Goal: Information Seeking & Learning: Learn about a topic

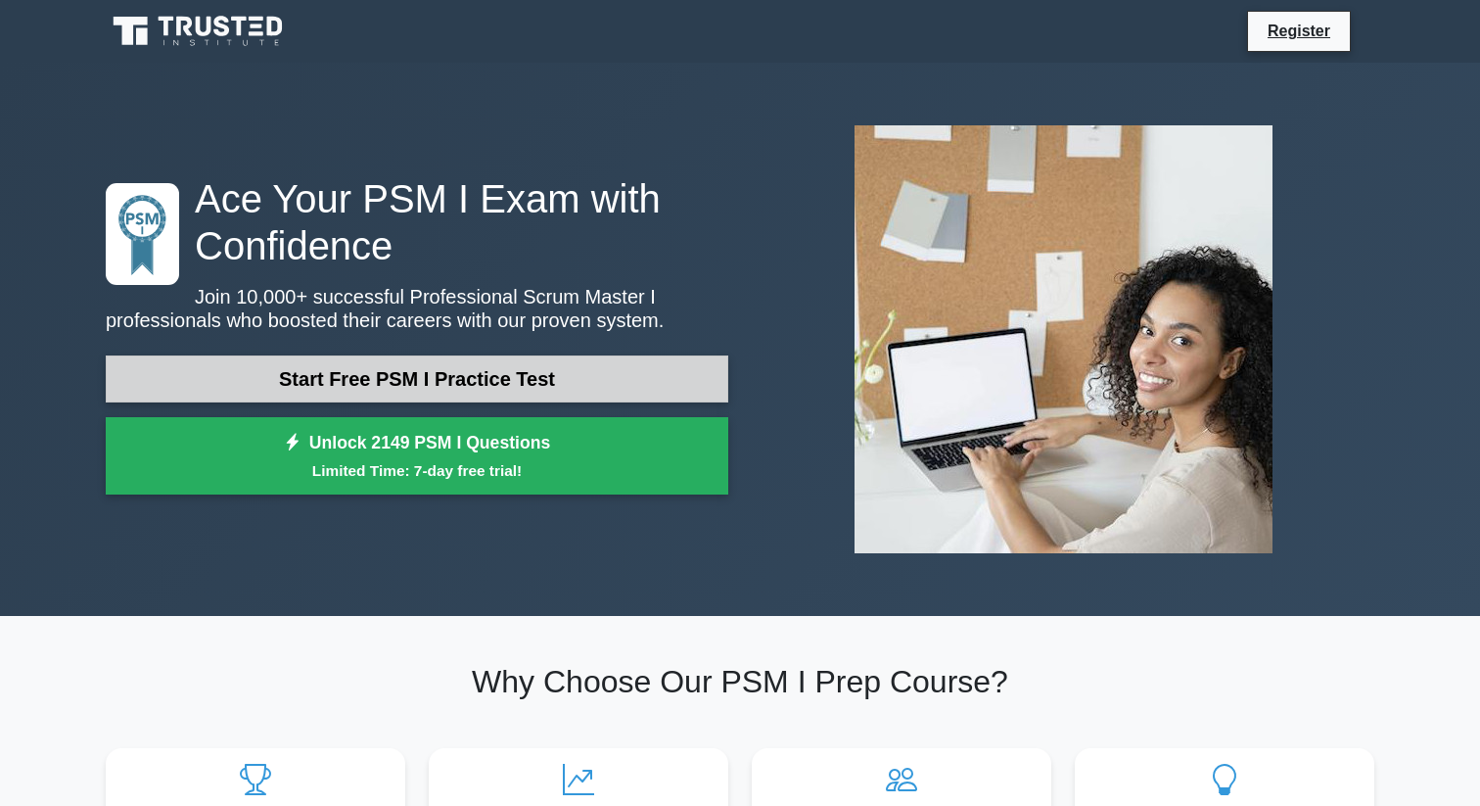
click at [346, 376] on link "Start Free PSM I Practice Test" at bounding box center [417, 378] width 622 height 47
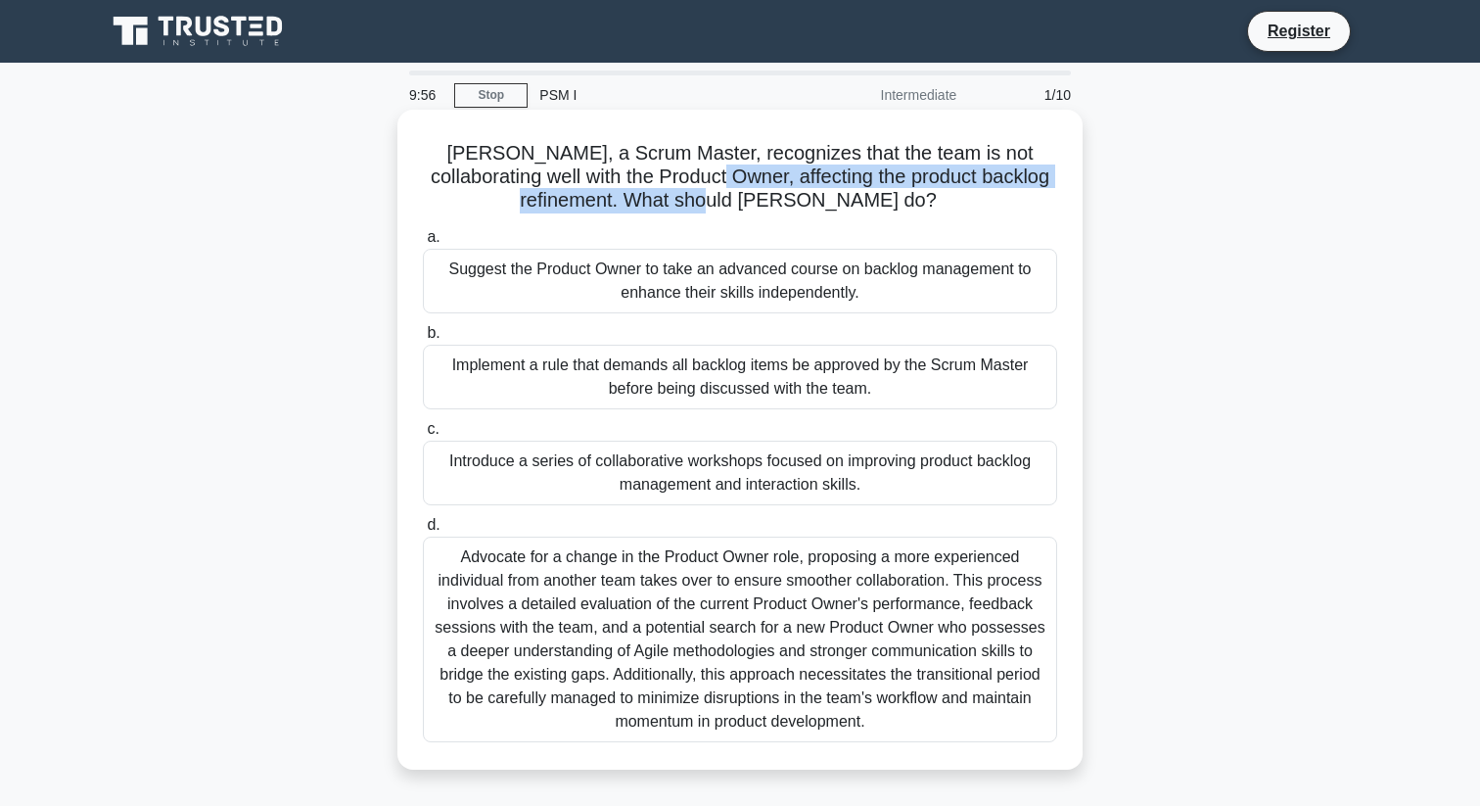
drag, startPoint x: 645, startPoint y: 181, endPoint x: 749, endPoint y: 196, distance: 104.8
click at [749, 196] on h5 "David, a Scrum Master, recognizes that the team is not collaborating well with …" at bounding box center [740, 177] width 638 height 72
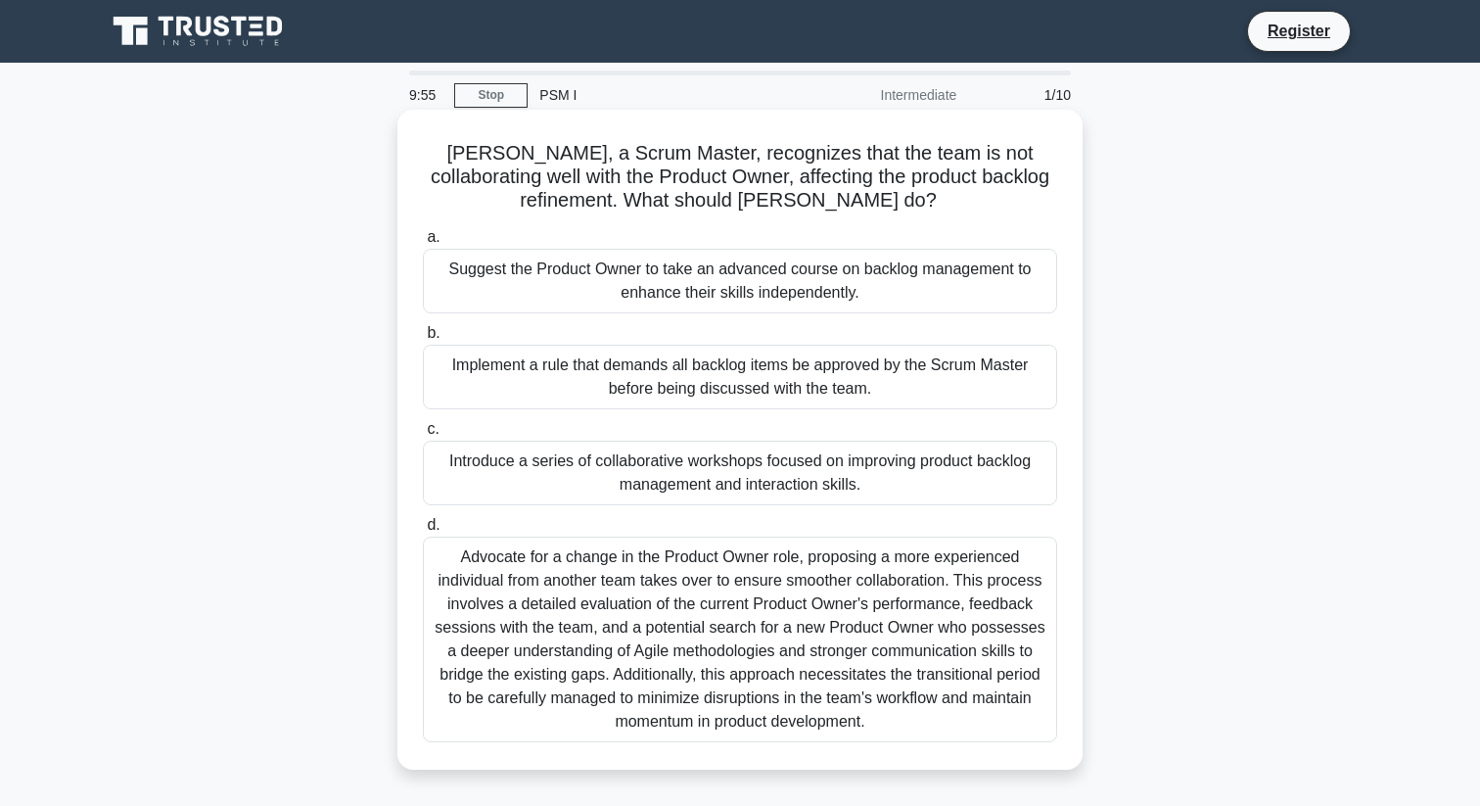
scroll to position [41, 0]
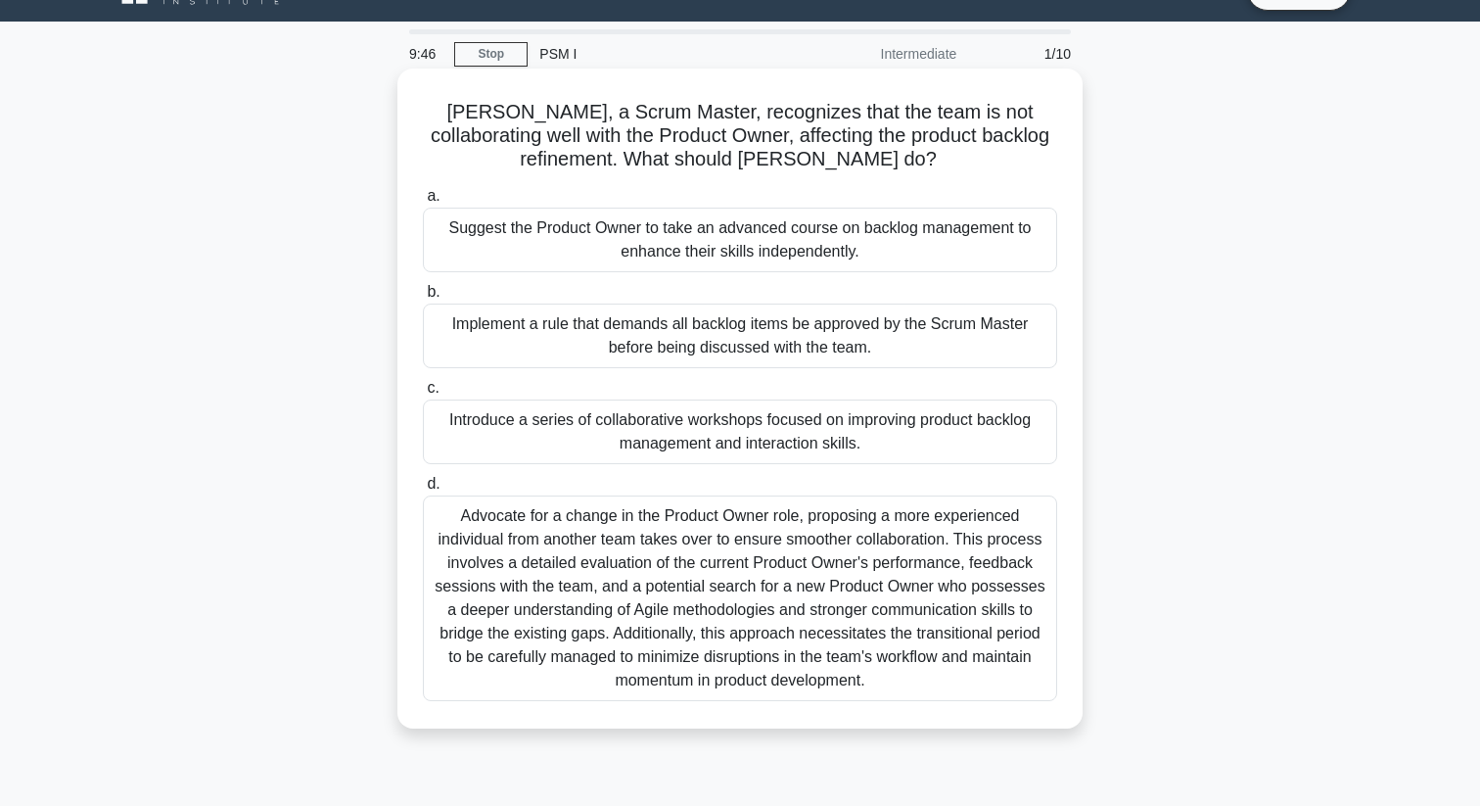
click at [522, 433] on div "Introduce a series of collaborative workshops focused on improving product back…" at bounding box center [740, 431] width 634 height 65
click at [423, 394] on input "c. Introduce a series of collaborative workshops focused on improving product b…" at bounding box center [423, 388] width 0 height 13
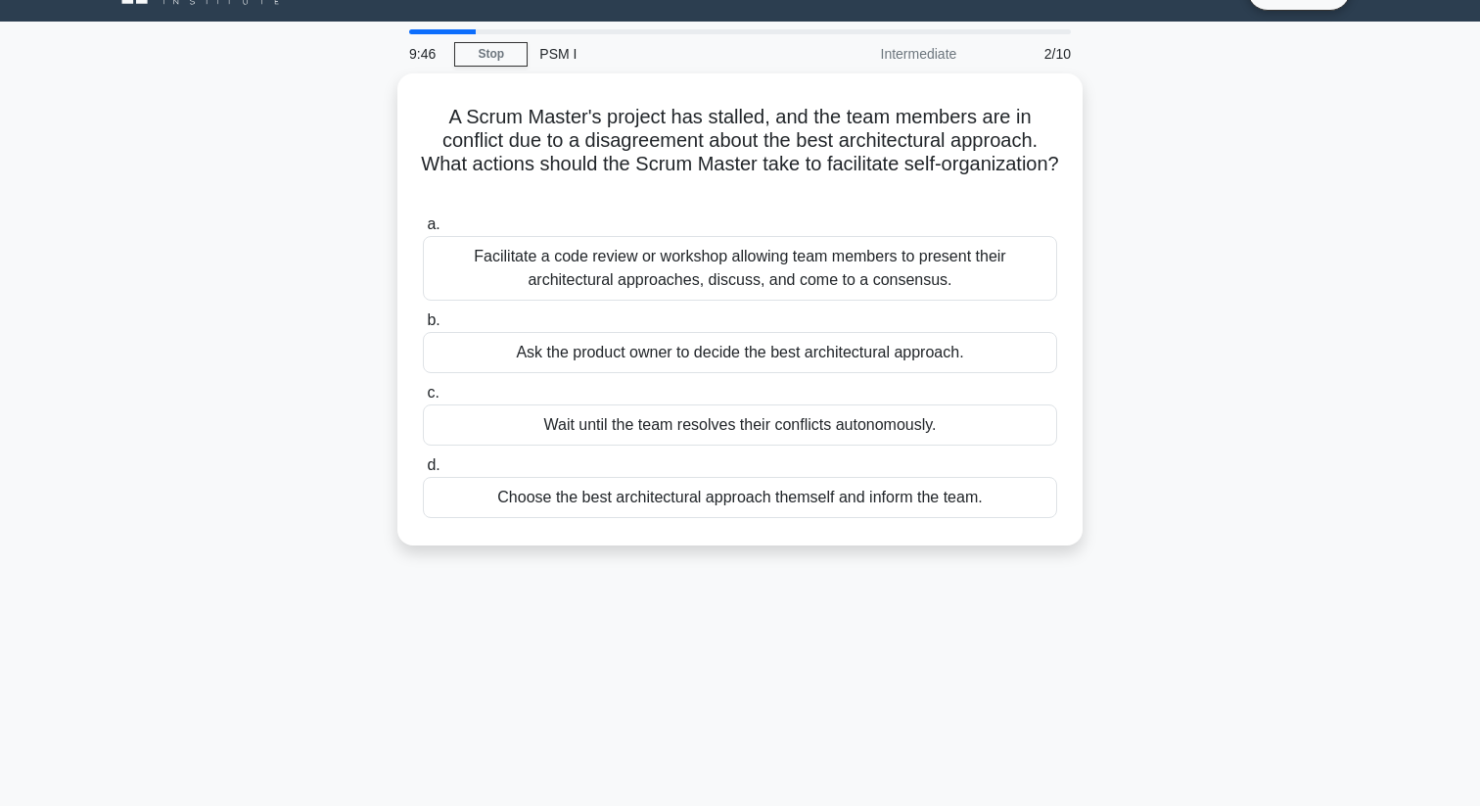
scroll to position [0, 0]
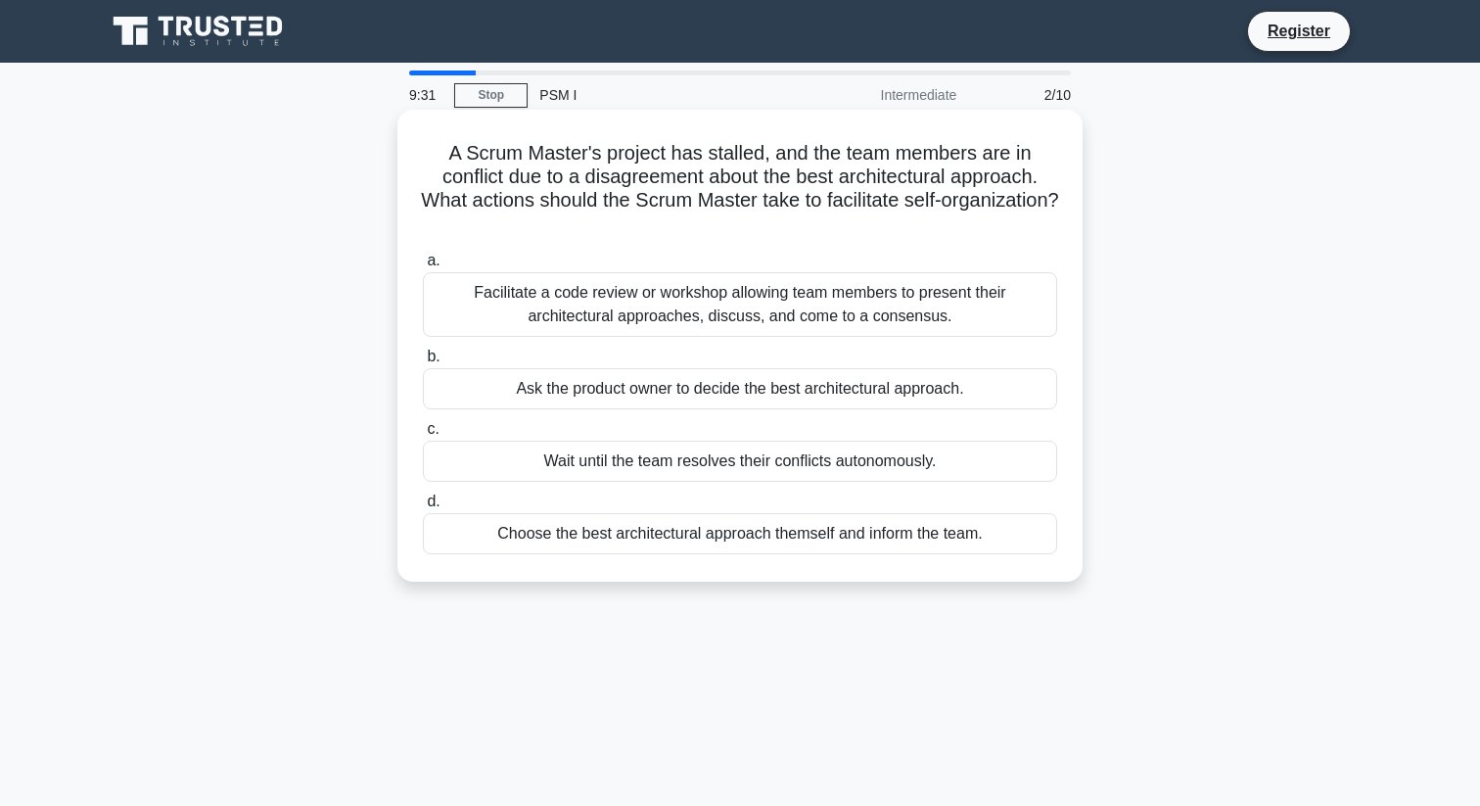
click at [485, 308] on div "Facilitate a code review or workshop allowing team members to present their arc…" at bounding box center [740, 304] width 634 height 65
click at [423, 267] on input "a. Facilitate a code review or workshop allowing team members to present their …" at bounding box center [423, 260] width 0 height 13
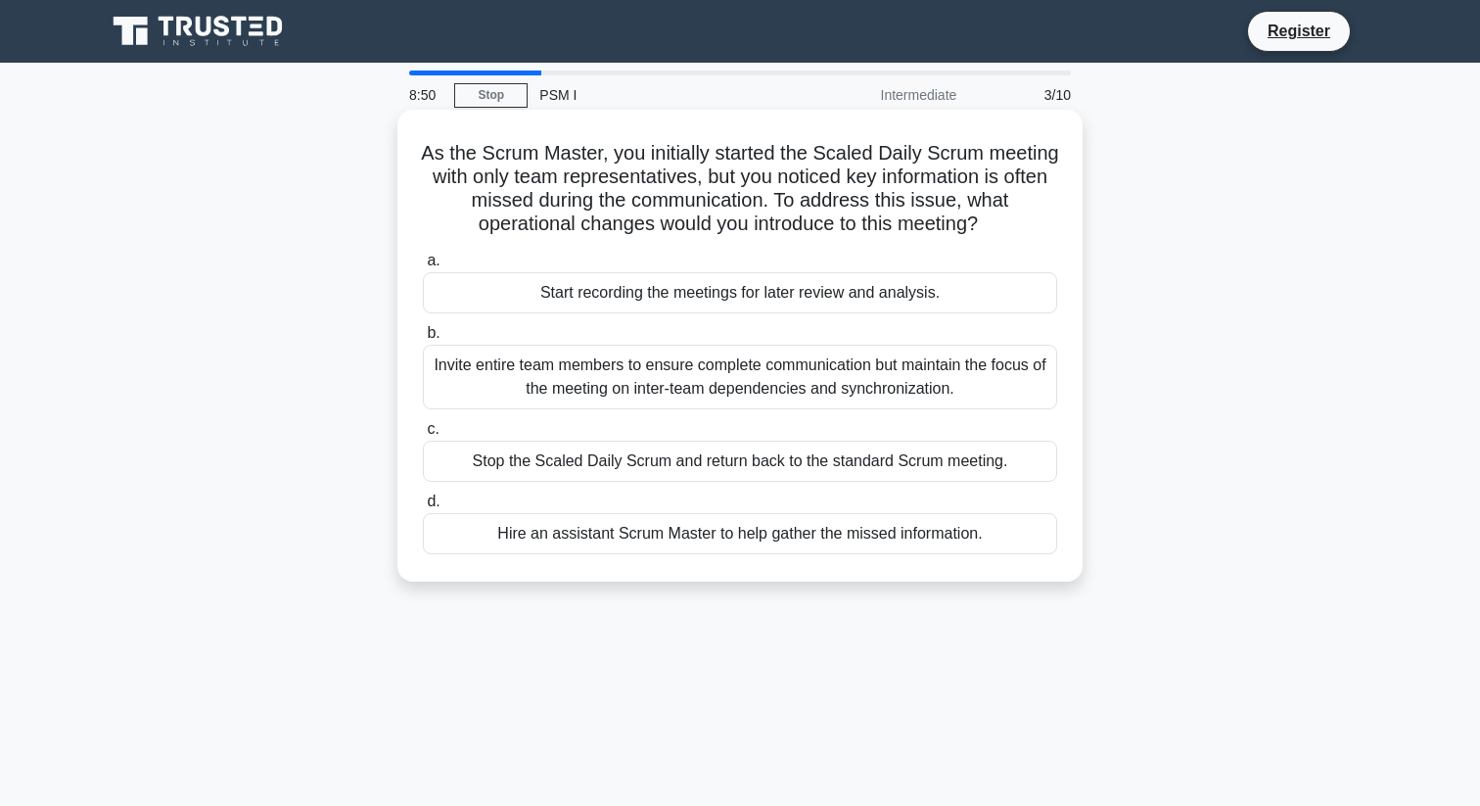
click at [521, 378] on div "Invite entire team members to ensure complete communication but maintain the fo…" at bounding box center [740, 377] width 634 height 65
click at [423, 340] on input "b. Invite entire team members to ensure complete communication but maintain the…" at bounding box center [423, 333] width 0 height 13
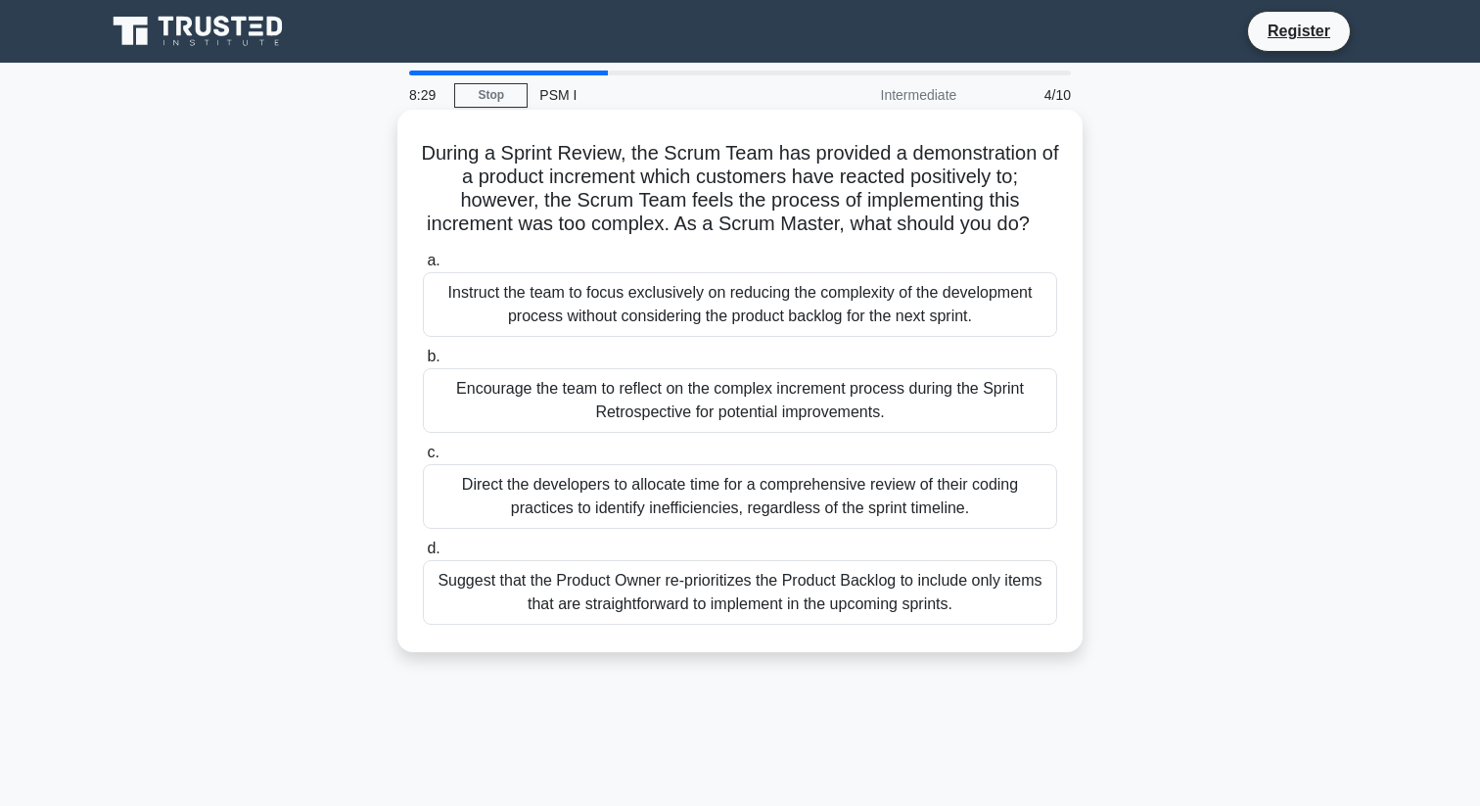
click at [475, 407] on div "Encourage the team to reflect on the complex increment process during the Sprin…" at bounding box center [740, 400] width 634 height 65
click at [423, 363] on input "b. Encourage the team to reflect on the complex increment process during the Sp…" at bounding box center [423, 356] width 0 height 13
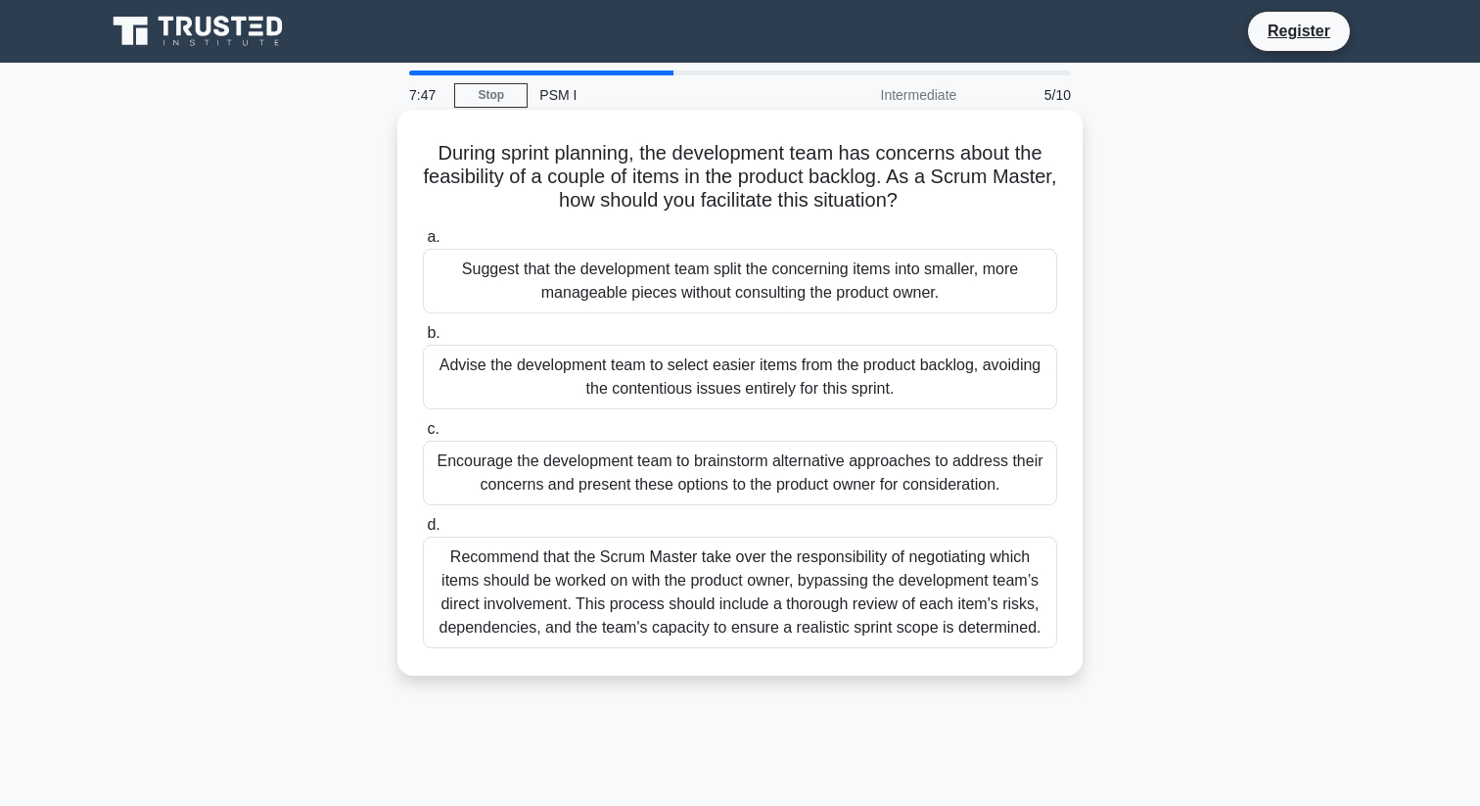
click at [543, 465] on div "Encourage the development team to brainstorm alternative approaches to address …" at bounding box center [740, 472] width 634 height 65
click at [423, 436] on input "c. Encourage the development team to brainstorm alternative approaches to addre…" at bounding box center [423, 429] width 0 height 13
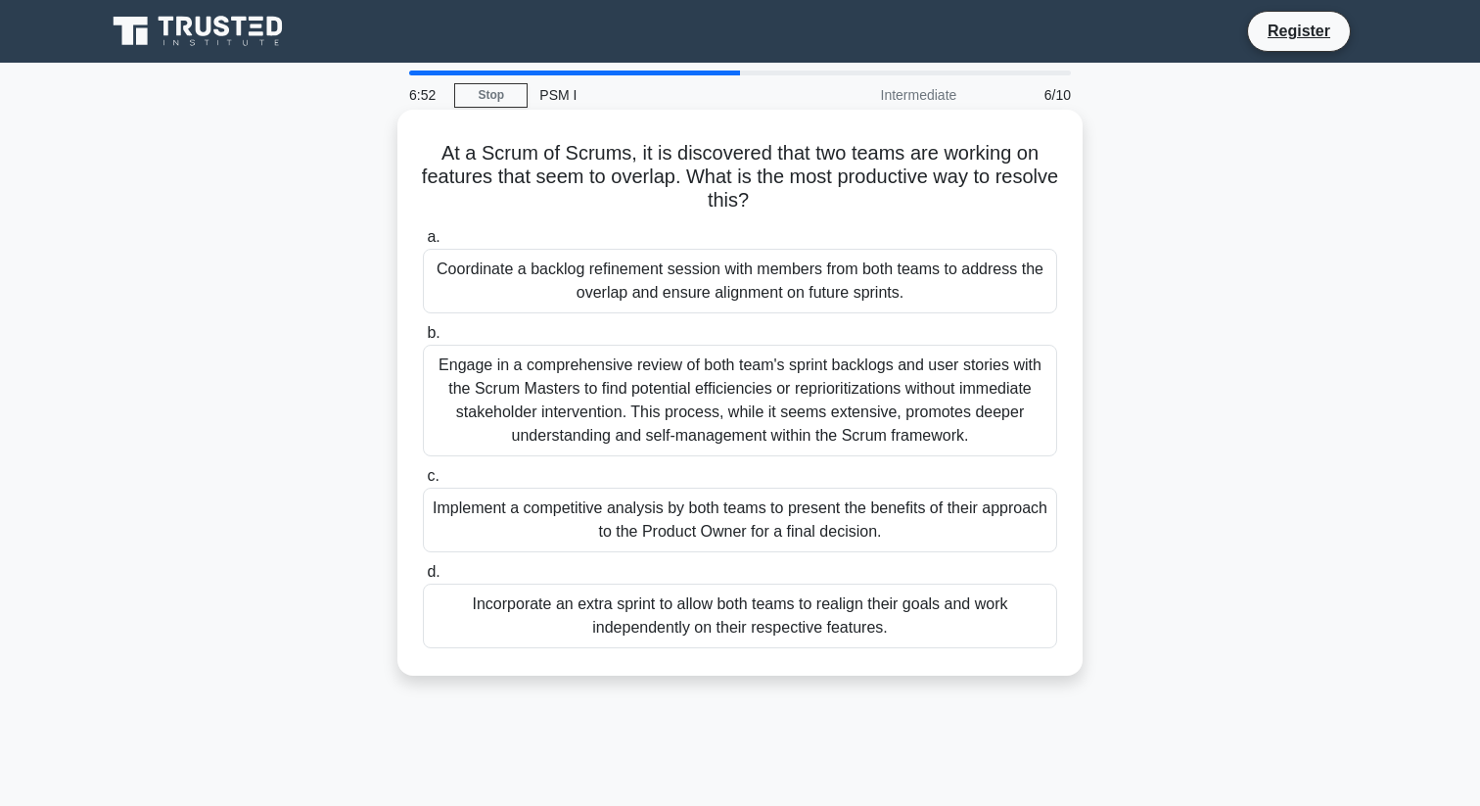
click at [535, 395] on div "Engage in a comprehensive review of both team's sprint backlogs and user storie…" at bounding box center [740, 401] width 634 height 112
click at [423, 340] on input "b. Engage in a comprehensive review of both team's sprint backlogs and user sto…" at bounding box center [423, 333] width 0 height 13
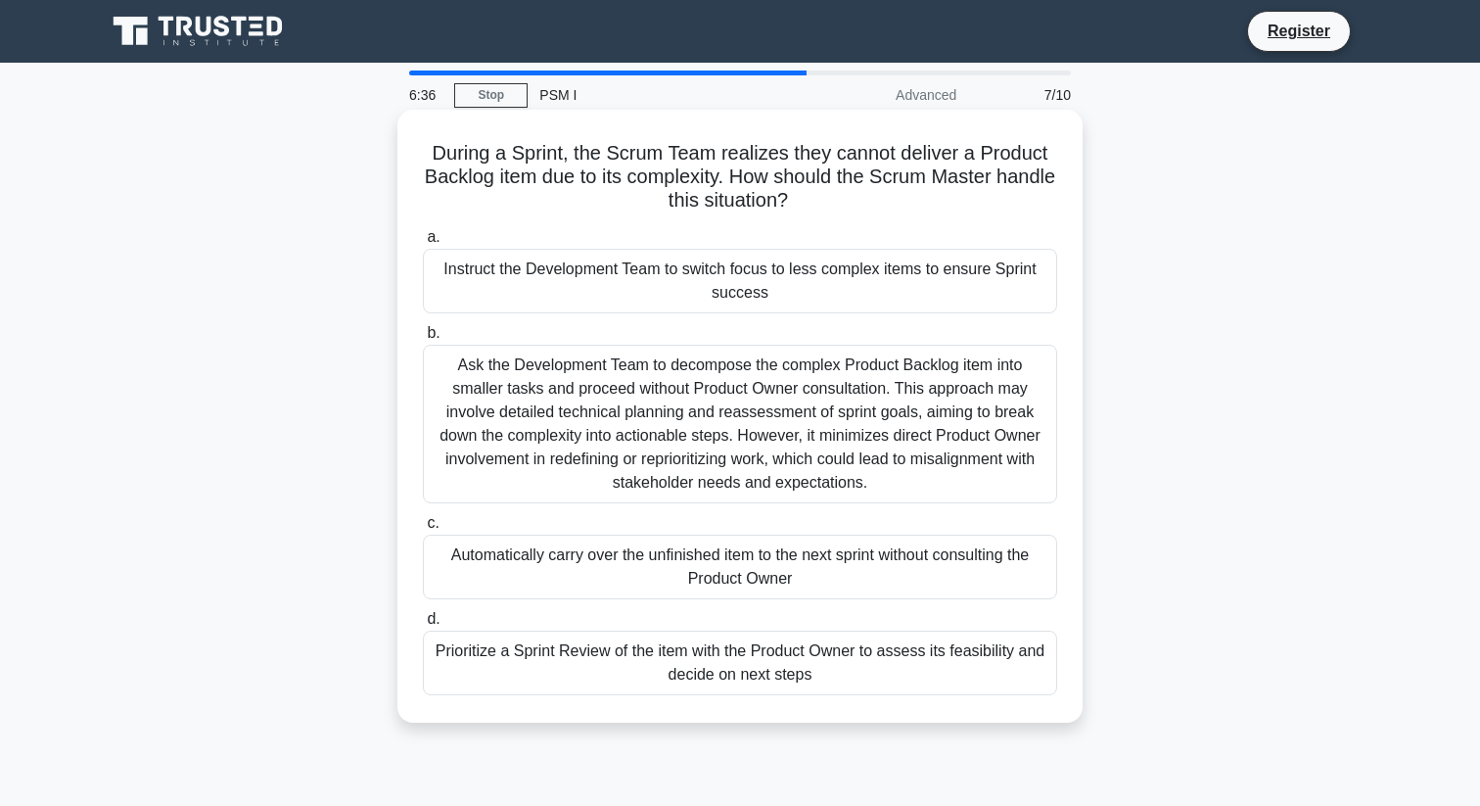
click at [485, 634] on div "Prioritize a Sprint Review of the item with the Product Owner to assess its fea…" at bounding box center [740, 662] width 634 height 65
click at [423, 625] on input "d. Prioritize a Sprint Review of the item with the Product Owner to assess its …" at bounding box center [423, 619] width 0 height 13
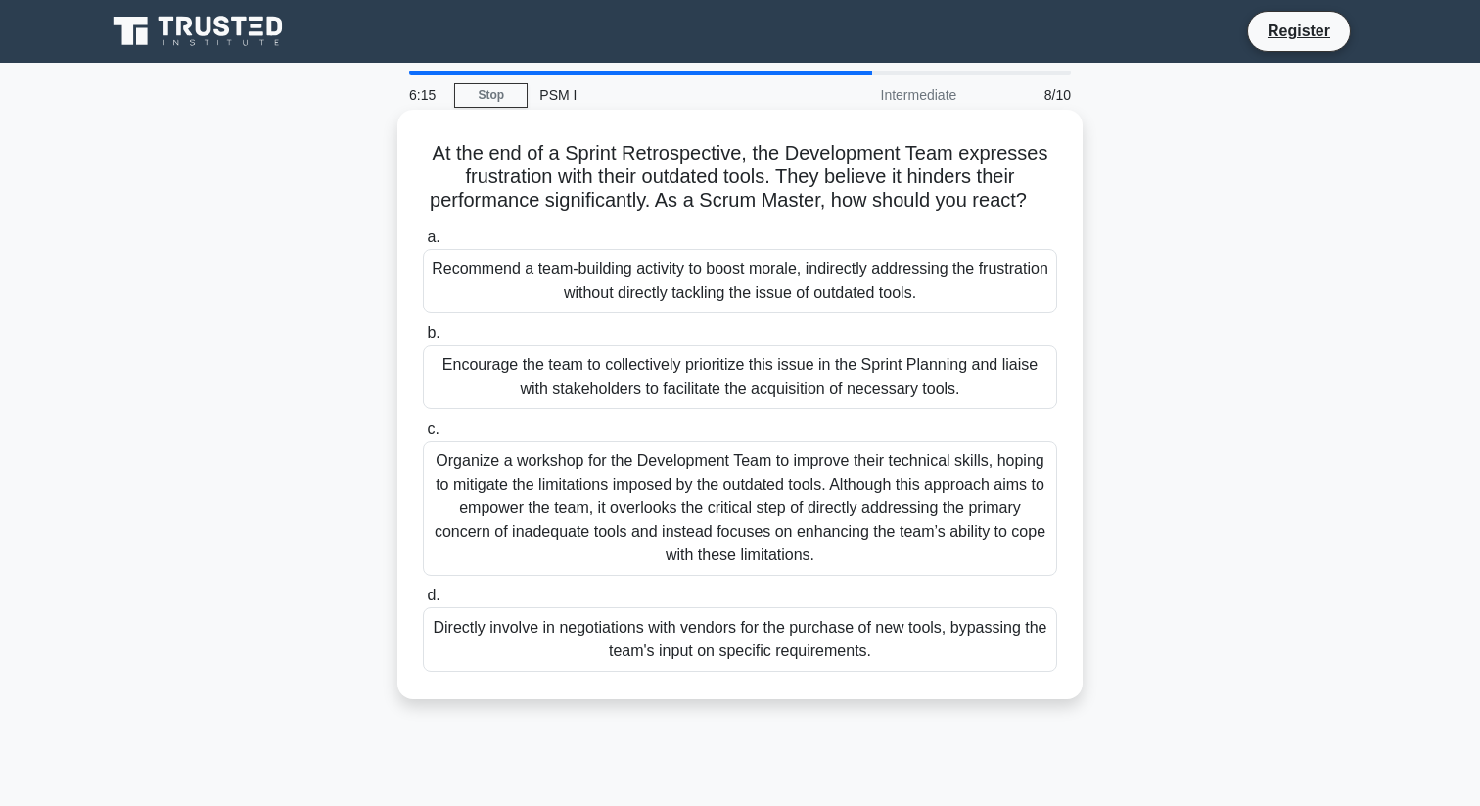
click at [529, 379] on div "Encourage the team to collectively prioritize this issue in the Sprint Planning…" at bounding box center [740, 377] width 634 height 65
click at [423, 340] on input "b. Encourage the team to collectively prioritize this issue in the Sprint Plann…" at bounding box center [423, 333] width 0 height 13
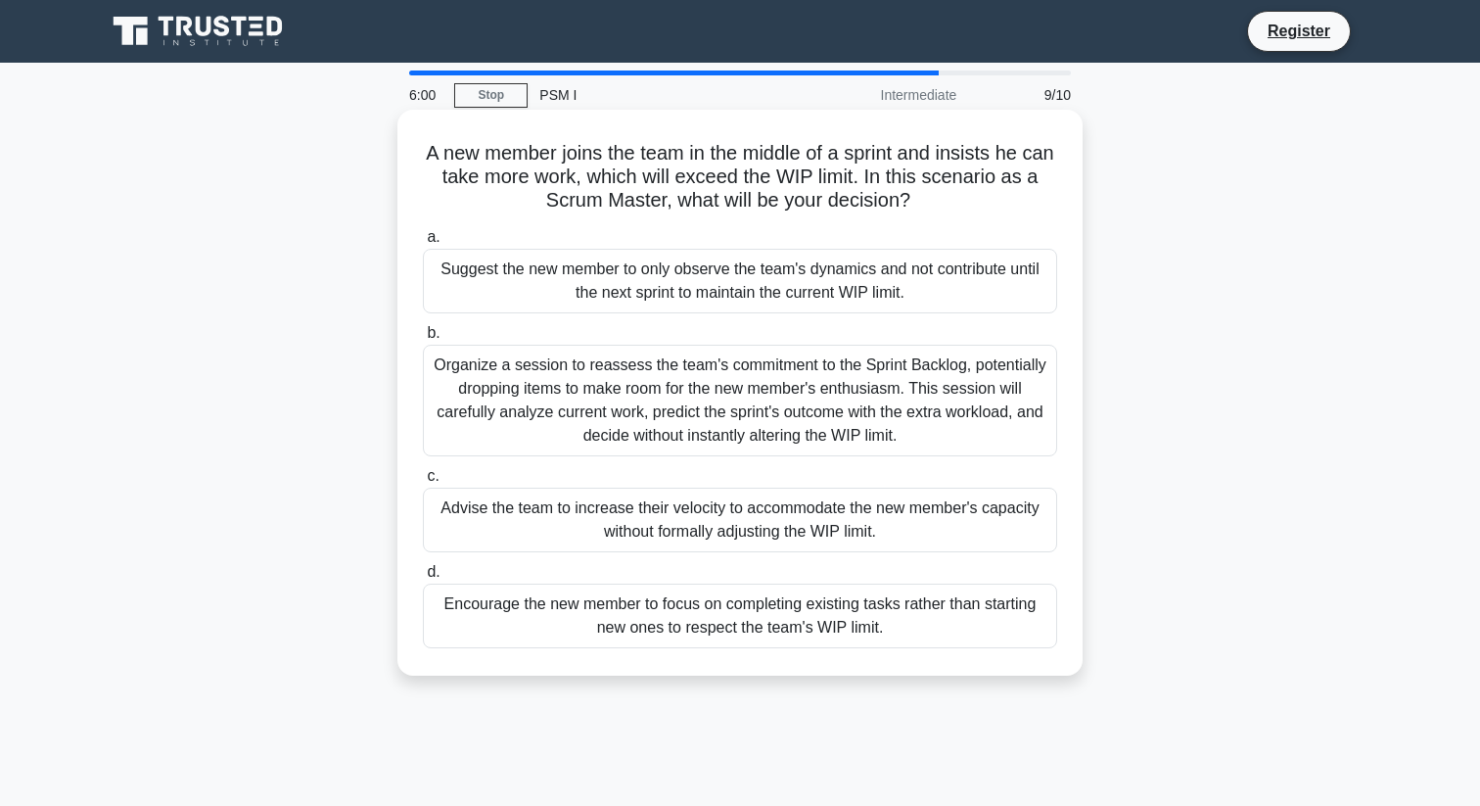
click at [521, 603] on div "Encourage the new member to focus on completing existing tasks rather than star…" at bounding box center [740, 615] width 634 height 65
click at [423, 578] on input "d. Encourage the new member to focus on completing existing tasks rather than s…" at bounding box center [423, 572] width 0 height 13
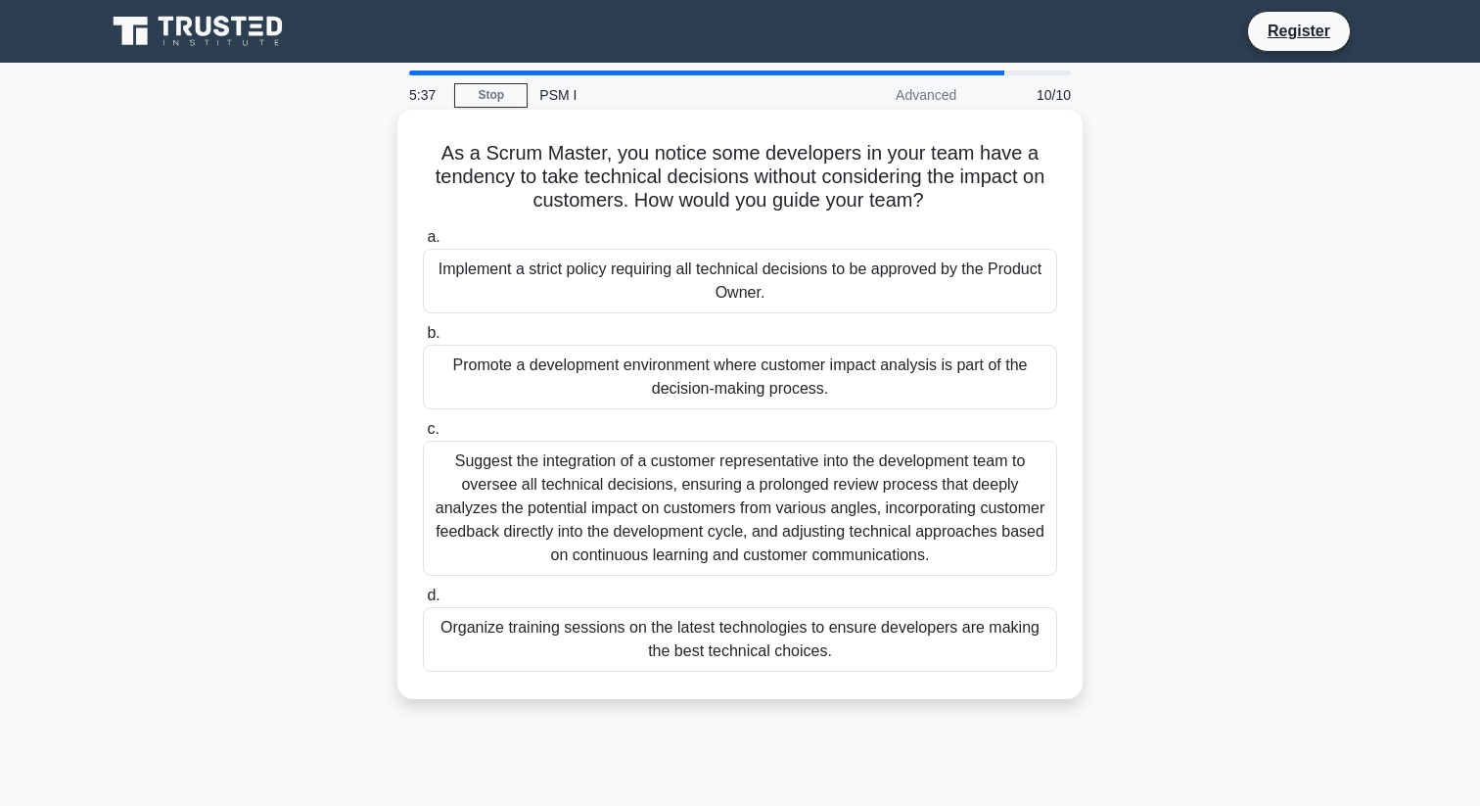
click at [496, 372] on div "Promote a development environment where customer impact analysis is part of the…" at bounding box center [740, 377] width 634 height 65
click at [423, 340] on input "b. Promote a development environment where customer impact analysis is part of …" at bounding box center [423, 333] width 0 height 13
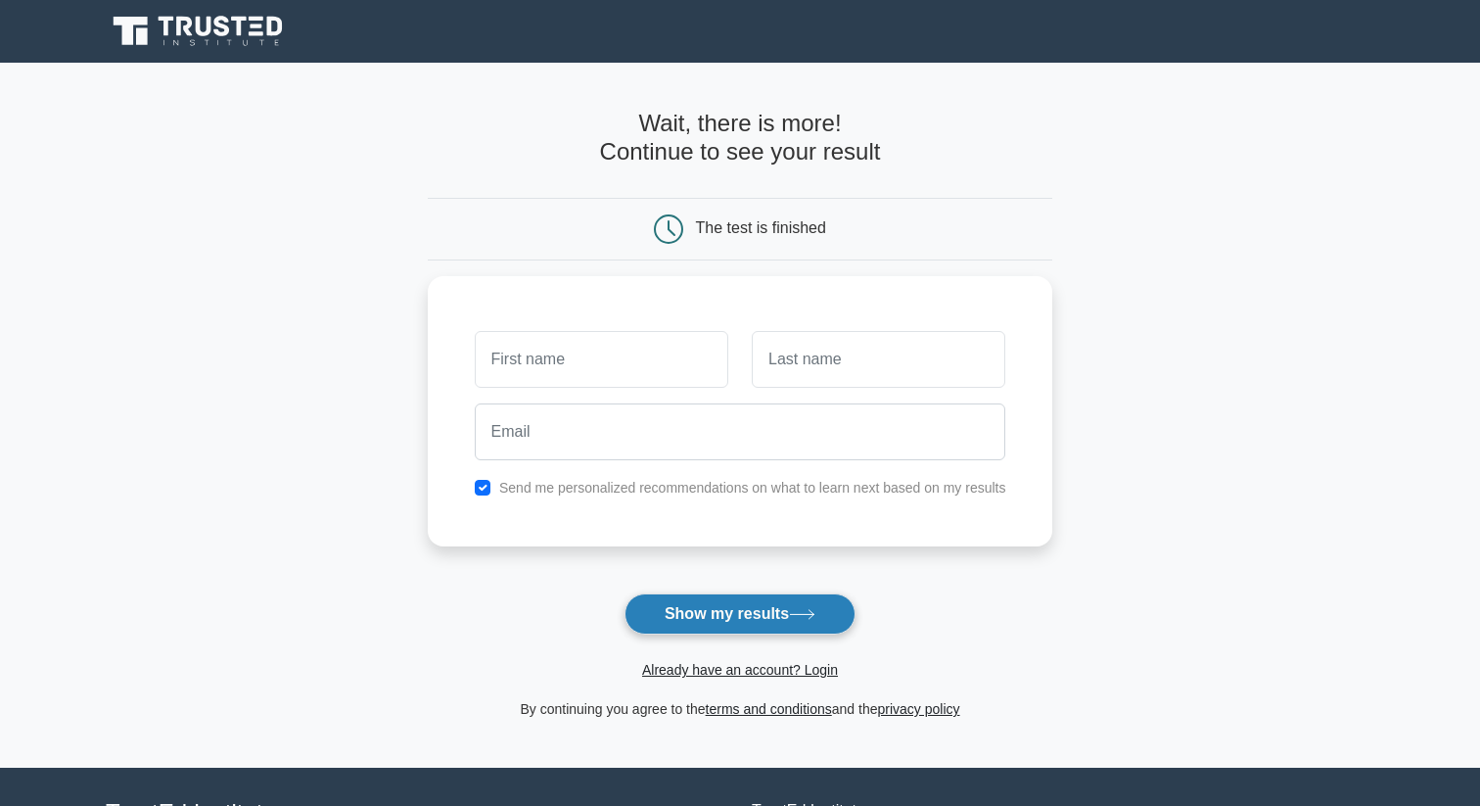
click at [739, 618] on button "Show my results" at bounding box center [739, 613] width 231 height 41
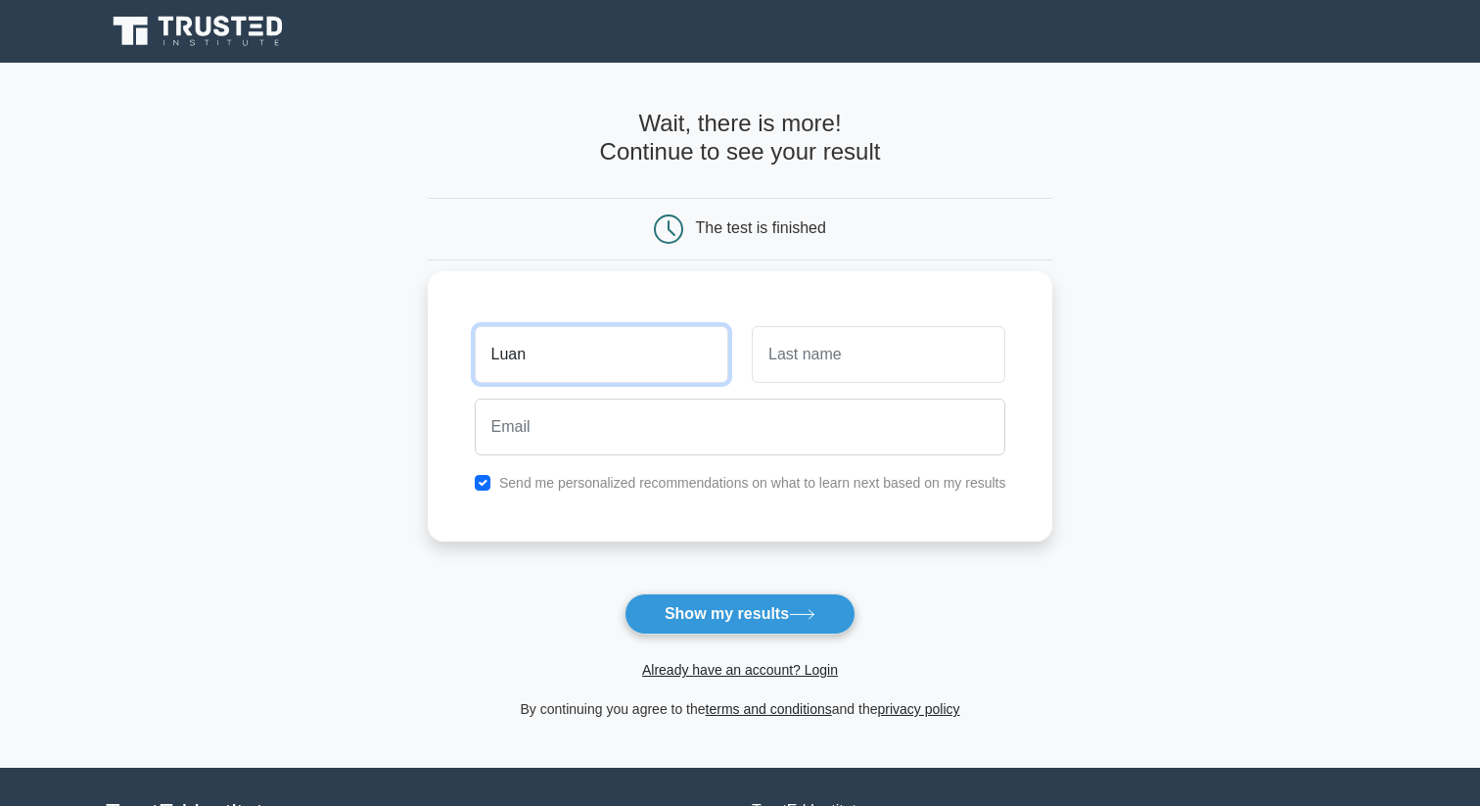
type input "Luan"
type input "Gashi"
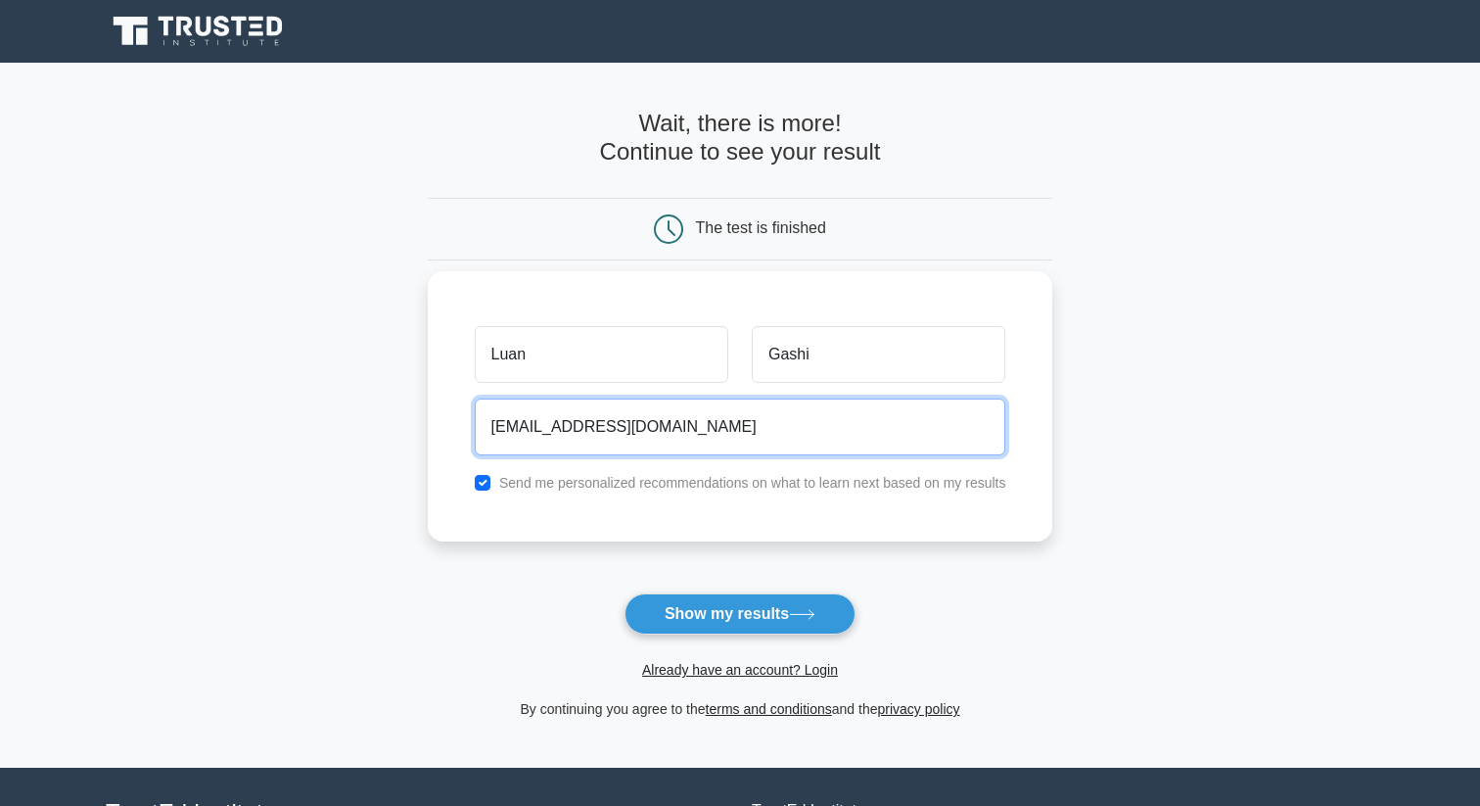
type input "[EMAIL_ADDRESS][DOMAIN_NAME]"
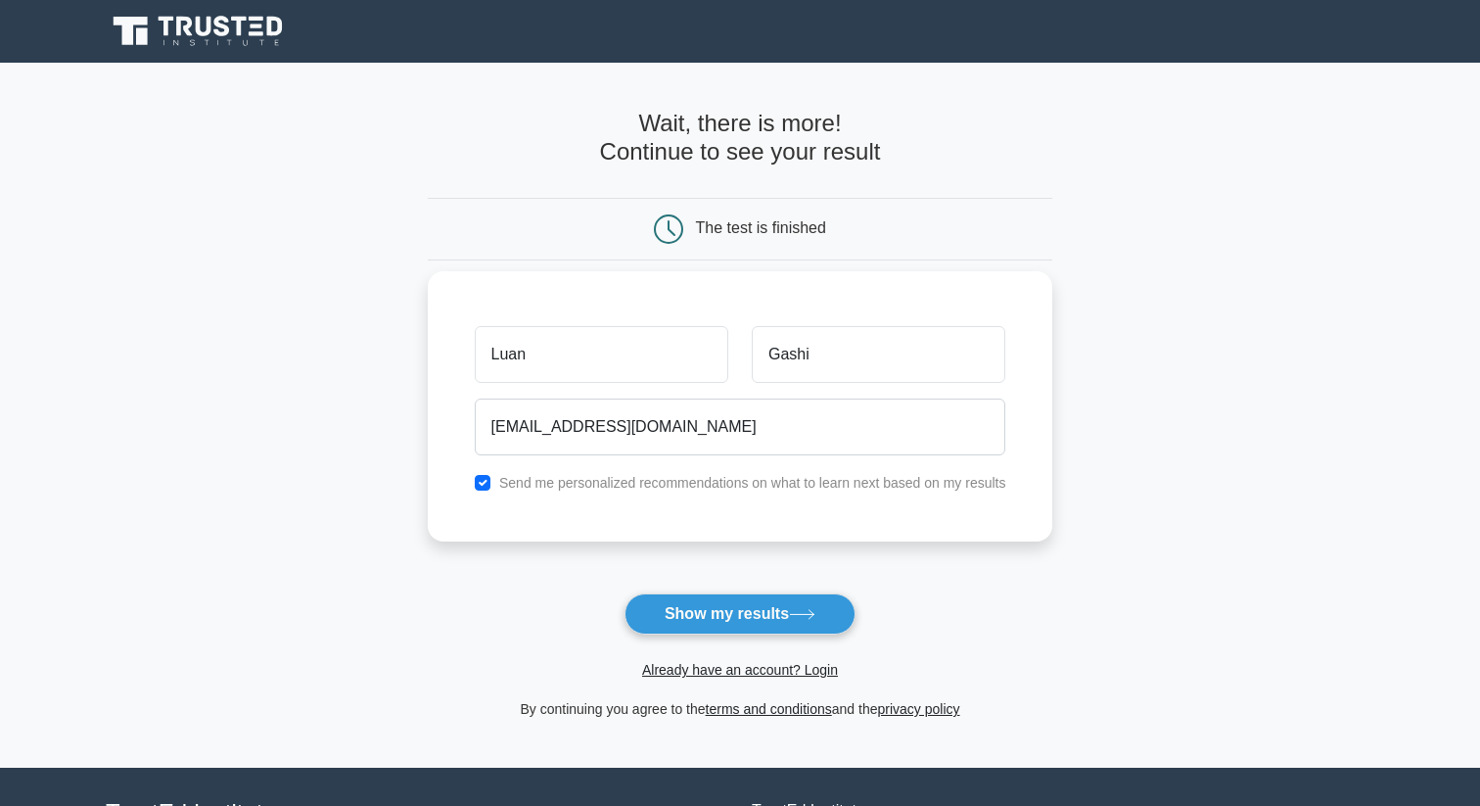
click at [550, 487] on label "Send me personalized recommendations on what to learn next based on my results" at bounding box center [752, 483] width 507 height 16
click at [482, 480] on input "checkbox" at bounding box center [483, 483] width 16 height 16
checkbox input "false"
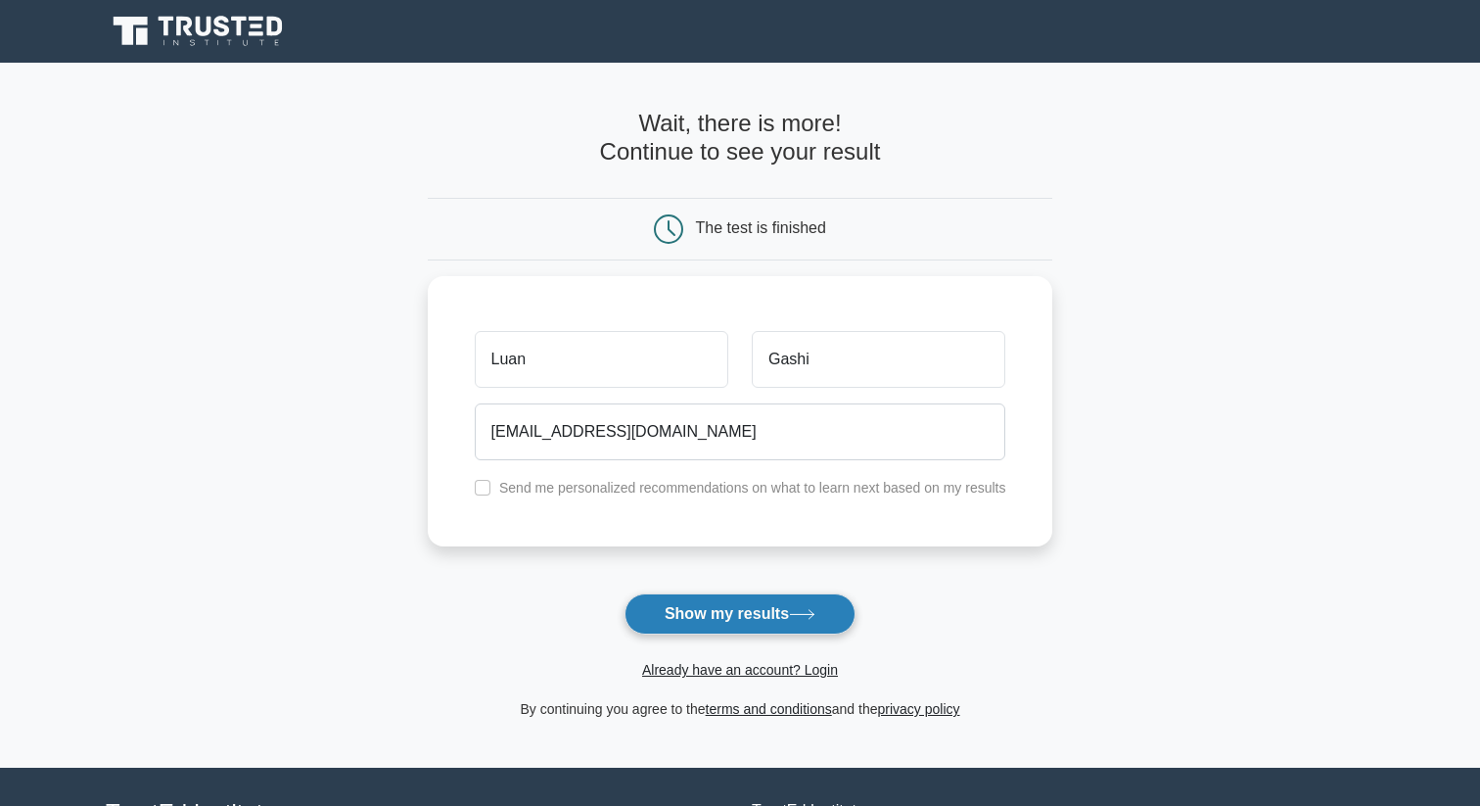
click at [691, 610] on button "Show my results" at bounding box center [739, 613] width 231 height 41
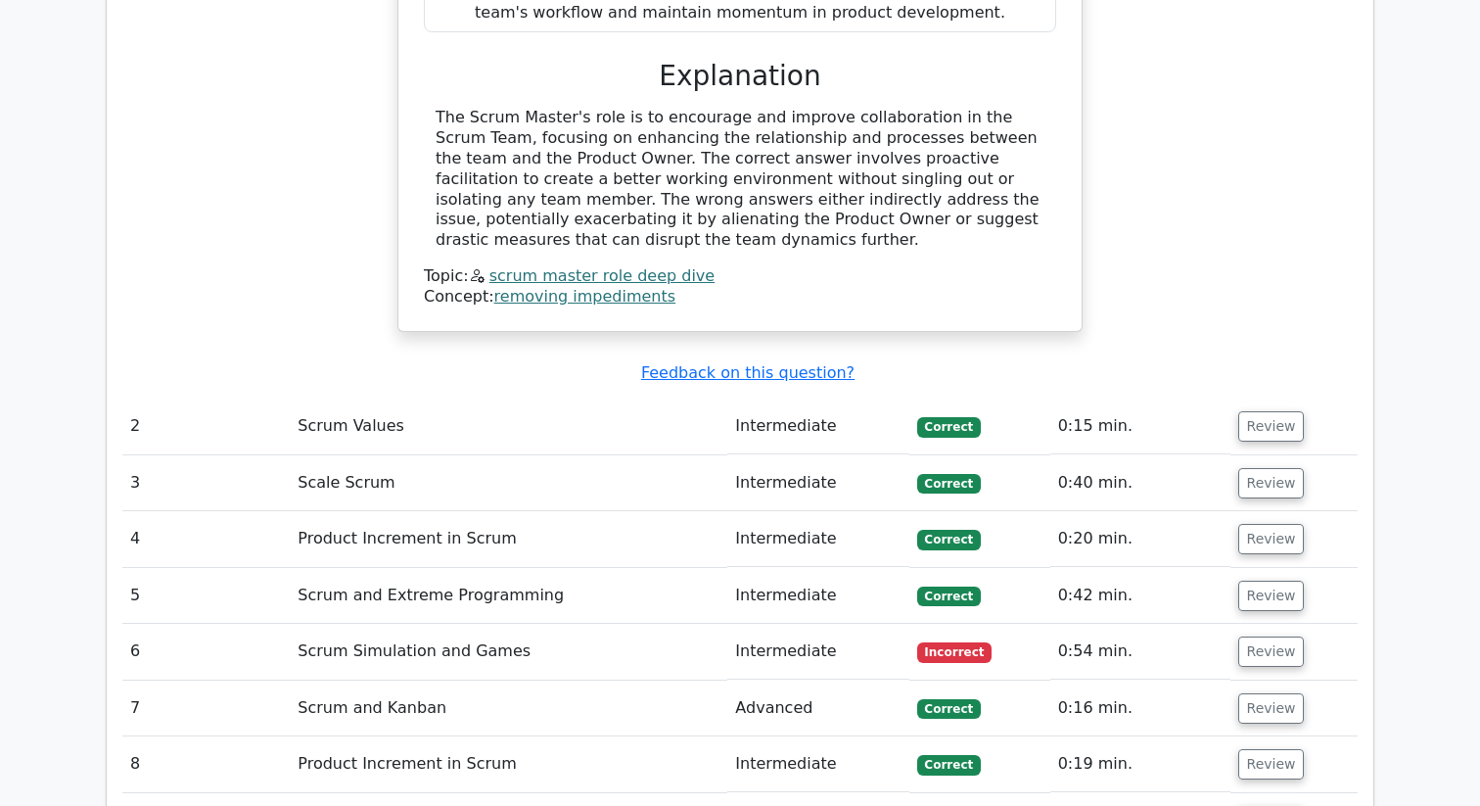
scroll to position [2433, 0]
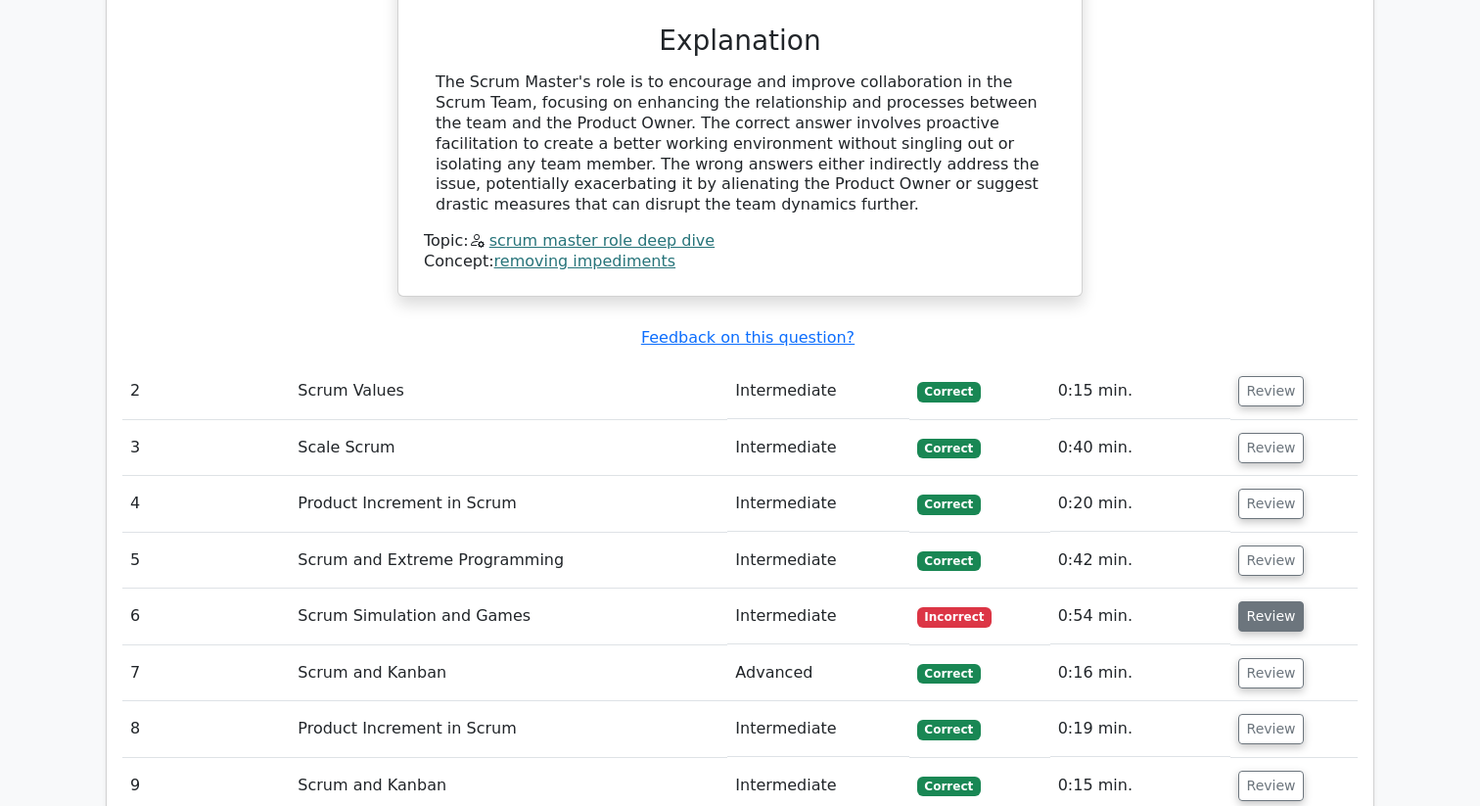
click at [1250, 601] on button "Review" at bounding box center [1271, 616] width 67 height 30
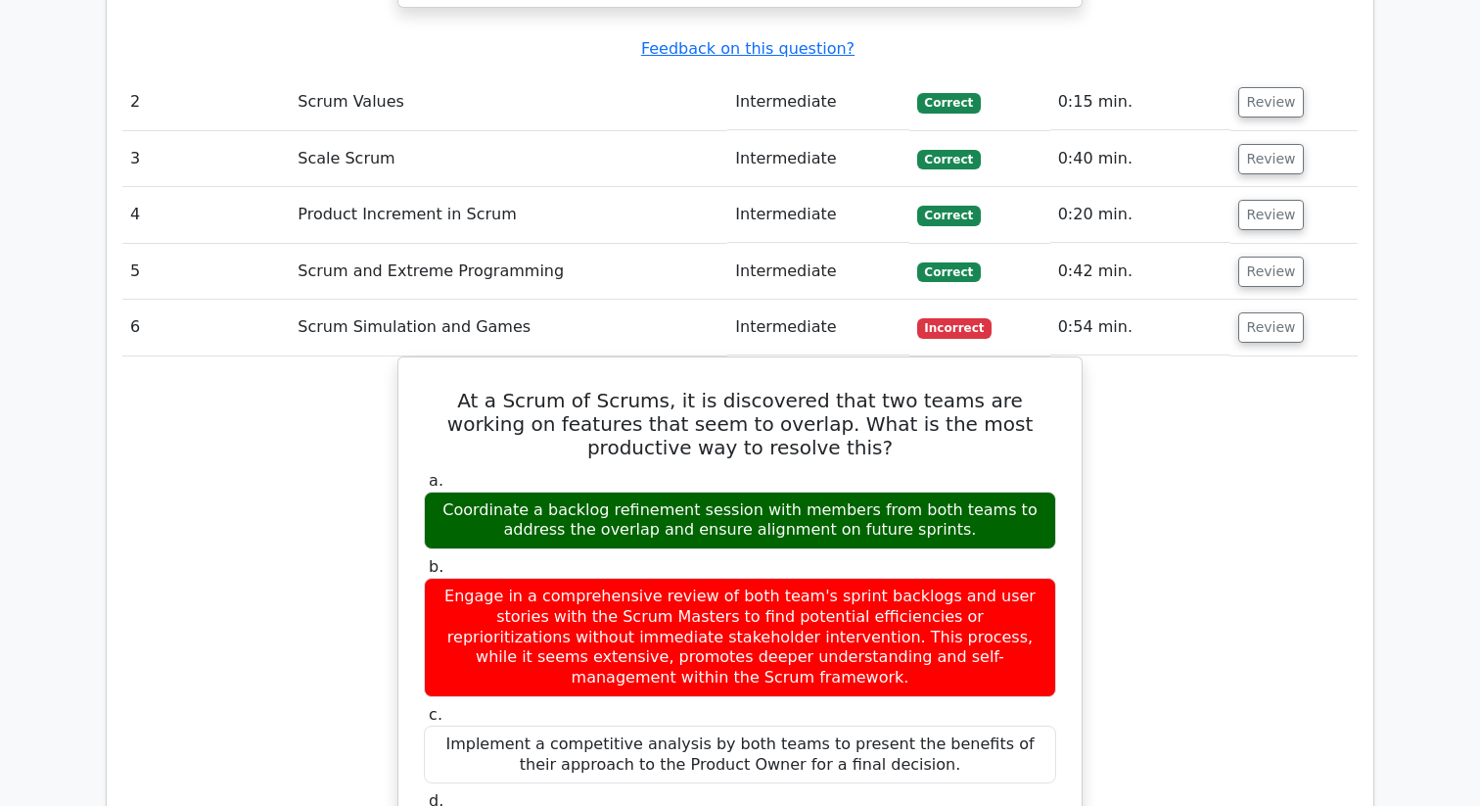
scroll to position [2720, 0]
